Goal: Information Seeking & Learning: Learn about a topic

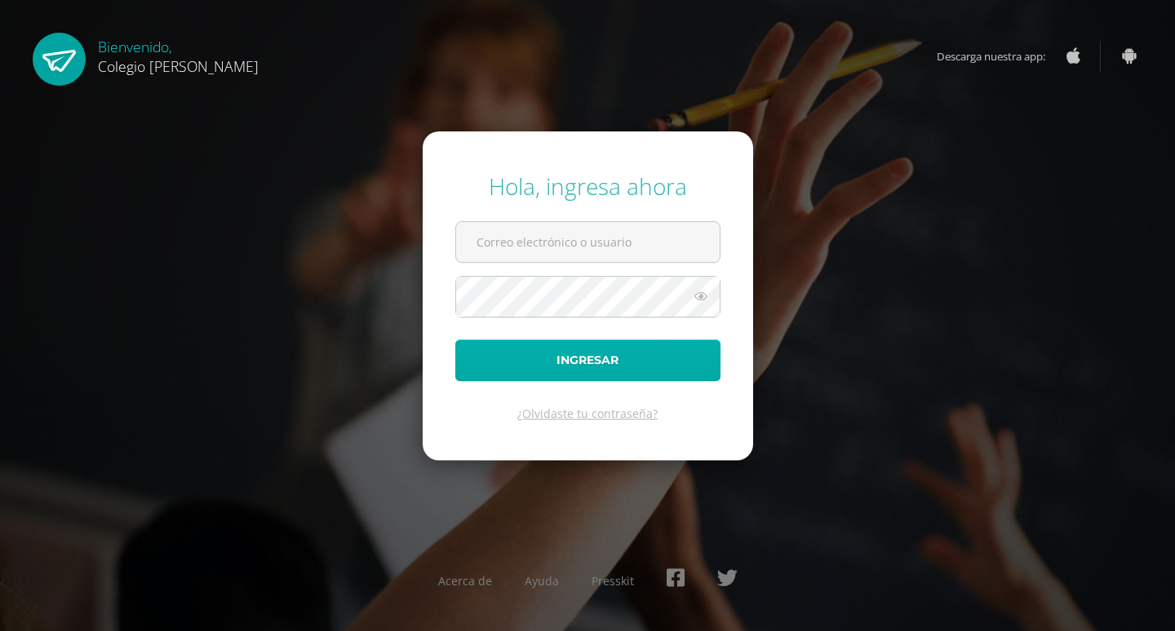
type input "[EMAIL_ADDRESS][DOMAIN_NAME]"
click at [559, 362] on button "Ingresar" at bounding box center [587, 360] width 265 height 42
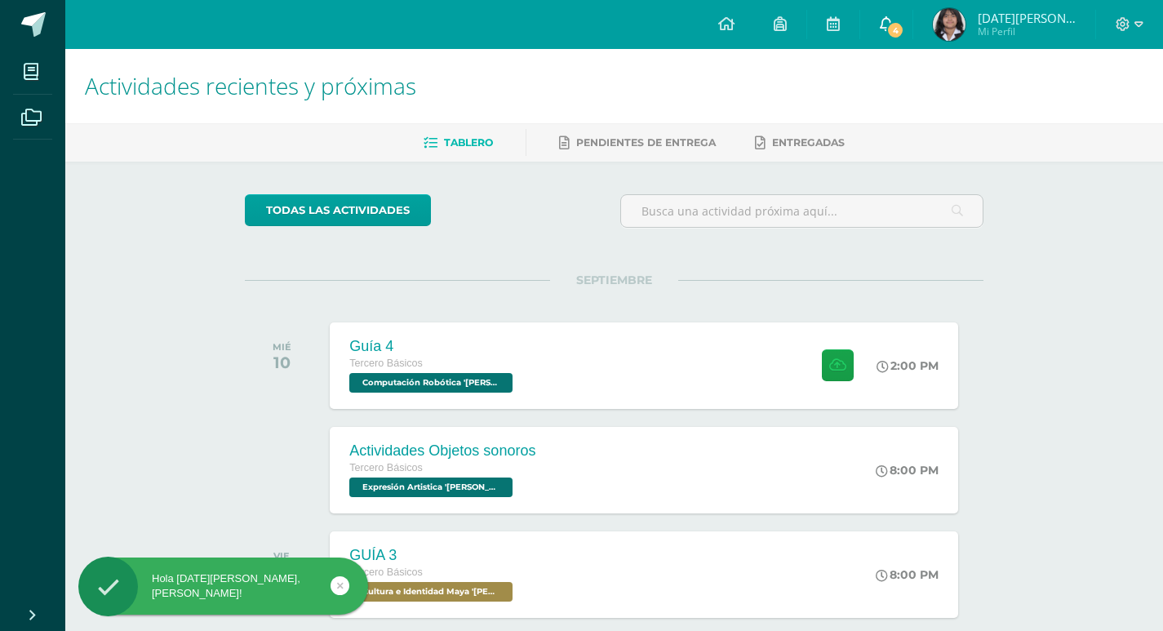
click at [912, 14] on link "4" at bounding box center [886, 24] width 52 height 49
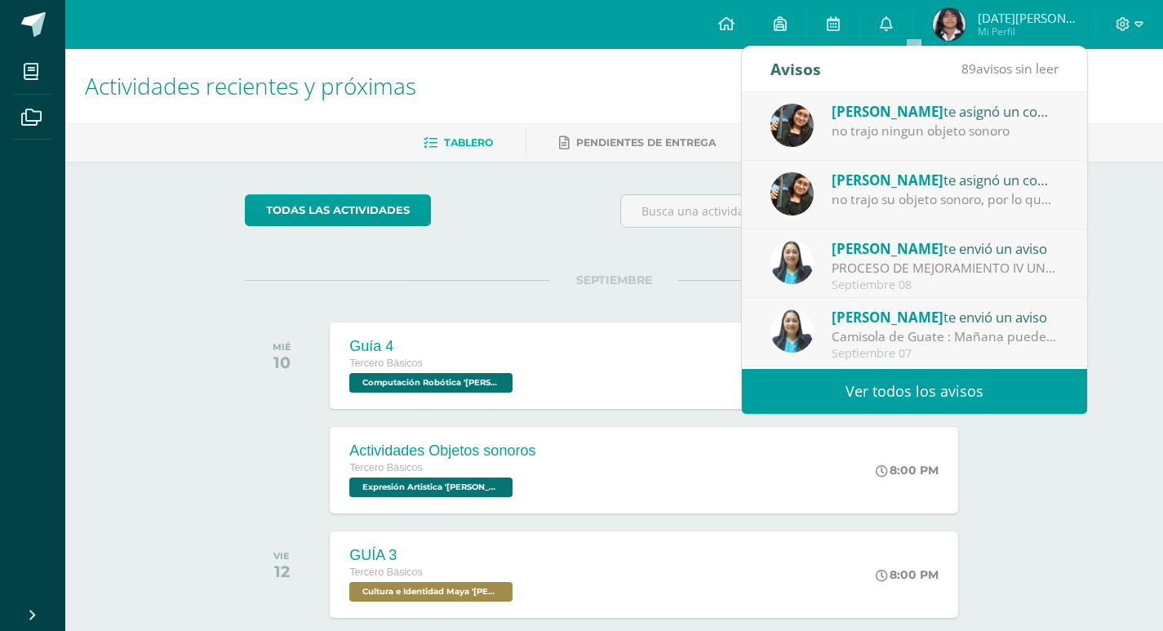
click at [1030, 447] on div "Actividades recientes y próximas Tablero Pendientes de entrega Entregadas todas…" at bounding box center [613, 541] width 1097 height 985
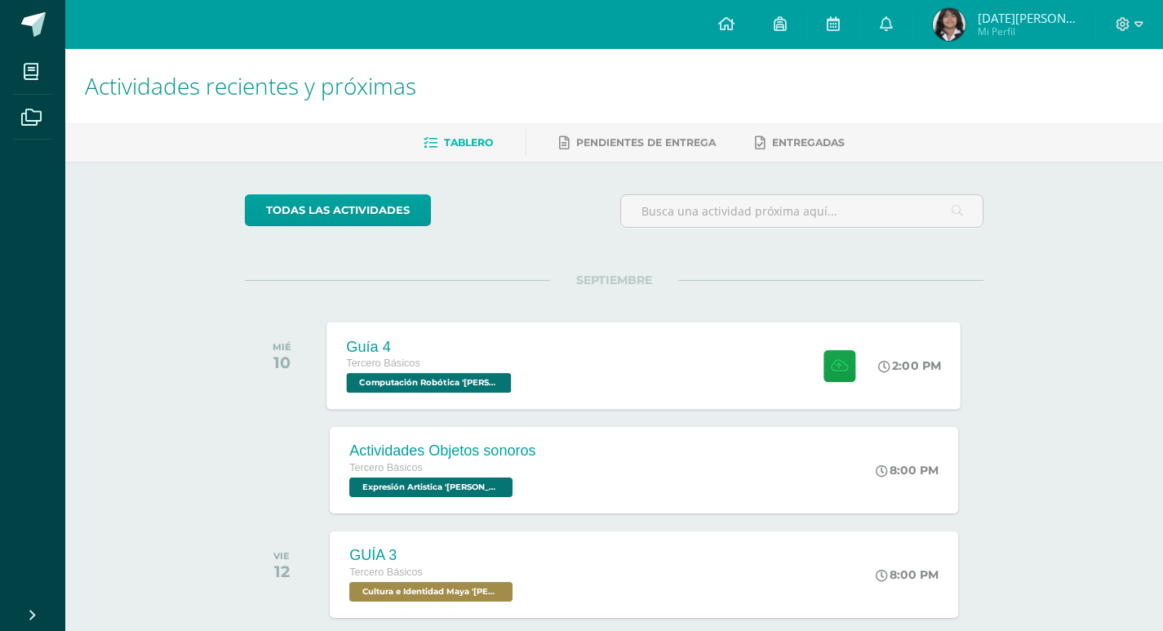
click at [477, 329] on div "Guía 4 Tercero Básicos Computación Robótica '[PERSON_NAME]'" at bounding box center [431, 364] width 208 height 87
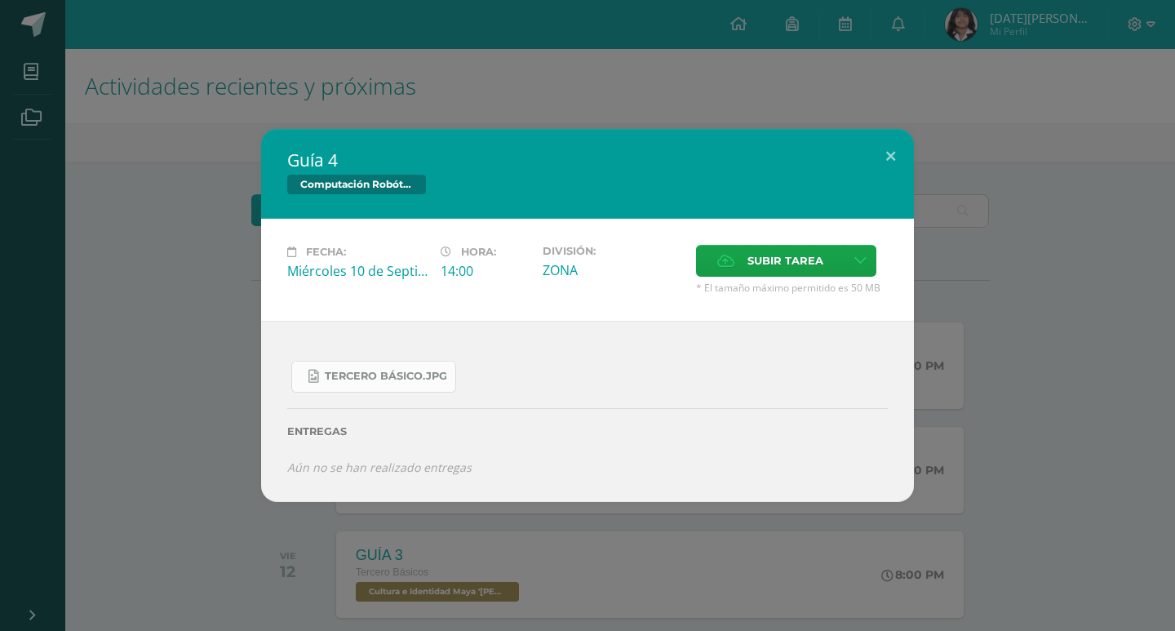
click at [363, 379] on span "Tercero Básico.jpg" at bounding box center [386, 376] width 122 height 13
